Goal: Task Accomplishment & Management: Manage account settings

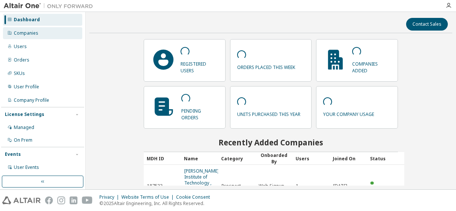
click at [26, 37] on div "Companies" at bounding box center [42, 33] width 79 height 12
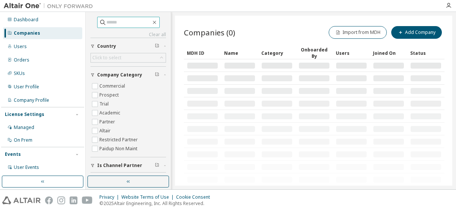
click at [113, 22] on input "text" at bounding box center [129, 22] width 45 height 7
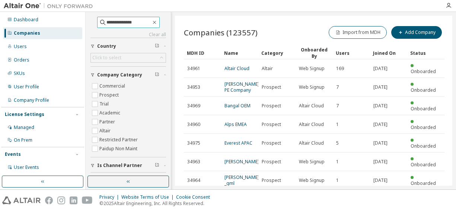
type input "**********"
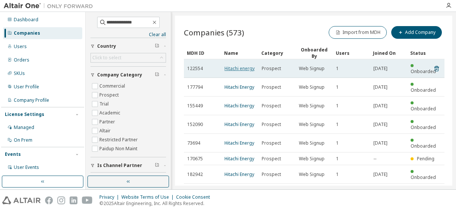
click at [244, 65] on link "Hitachi energy" at bounding box center [240, 68] width 30 height 6
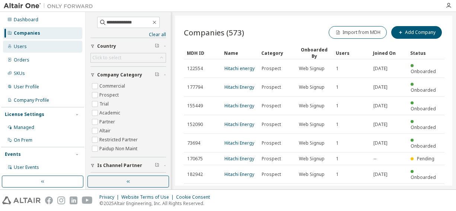
click at [20, 45] on div "Users" at bounding box center [20, 47] width 13 height 6
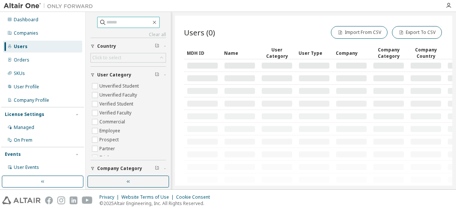
click at [108, 24] on input "text" at bounding box center [129, 22] width 45 height 7
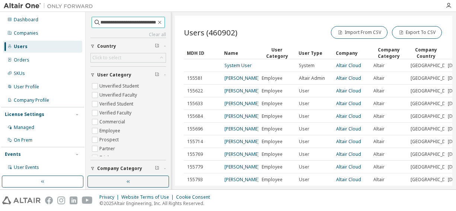
scroll to position [0, 32]
type input "**********"
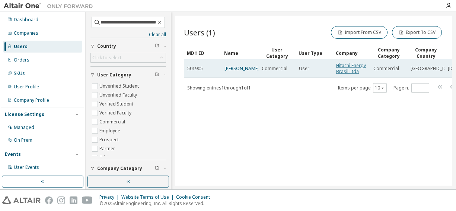
click at [349, 67] on link "Hitachi Energy Brasil Ltda" at bounding box center [351, 68] width 30 height 12
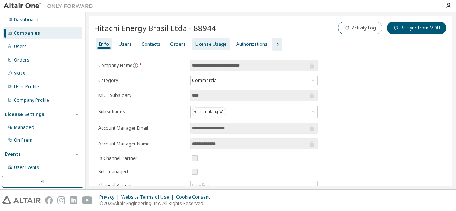
click at [216, 45] on div "License Usage" at bounding box center [211, 44] width 31 height 6
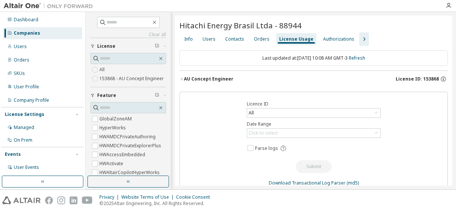
click at [203, 76] on div "AU Concept Engineer License ID: 153868" at bounding box center [316, 79] width 264 height 7
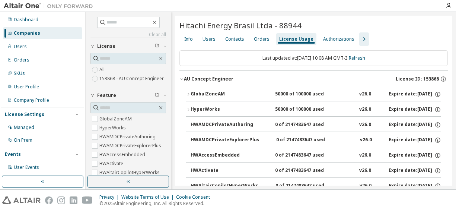
click at [189, 92] on icon "button" at bounding box center [188, 94] width 4 height 4
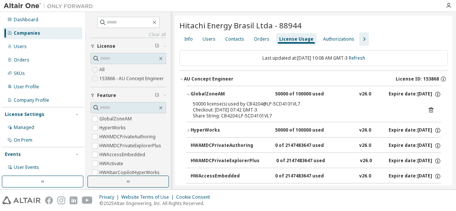
click at [188, 130] on icon "button" at bounding box center [188, 130] width 1 height 3
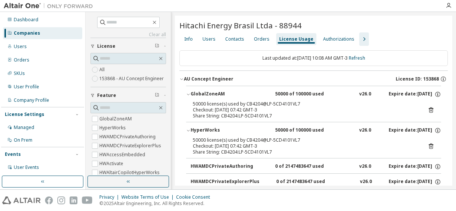
click at [363, 39] on icon "button" at bounding box center [364, 39] width 2 height 4
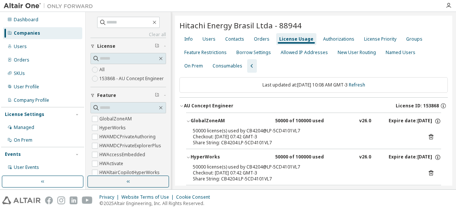
click at [284, 38] on div "License Usage" at bounding box center [296, 39] width 34 height 6
click at [226, 103] on div "AU Concept Engineer" at bounding box center [209, 106] width 50 height 6
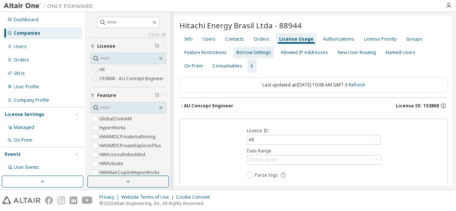
click at [406, 38] on div "Groups" at bounding box center [414, 39] width 16 height 6
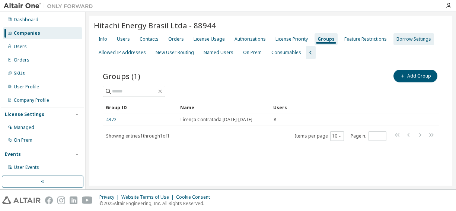
click at [404, 38] on div "Borrow Settings" at bounding box center [414, 39] width 35 height 6
